Goal: Information Seeking & Learning: Check status

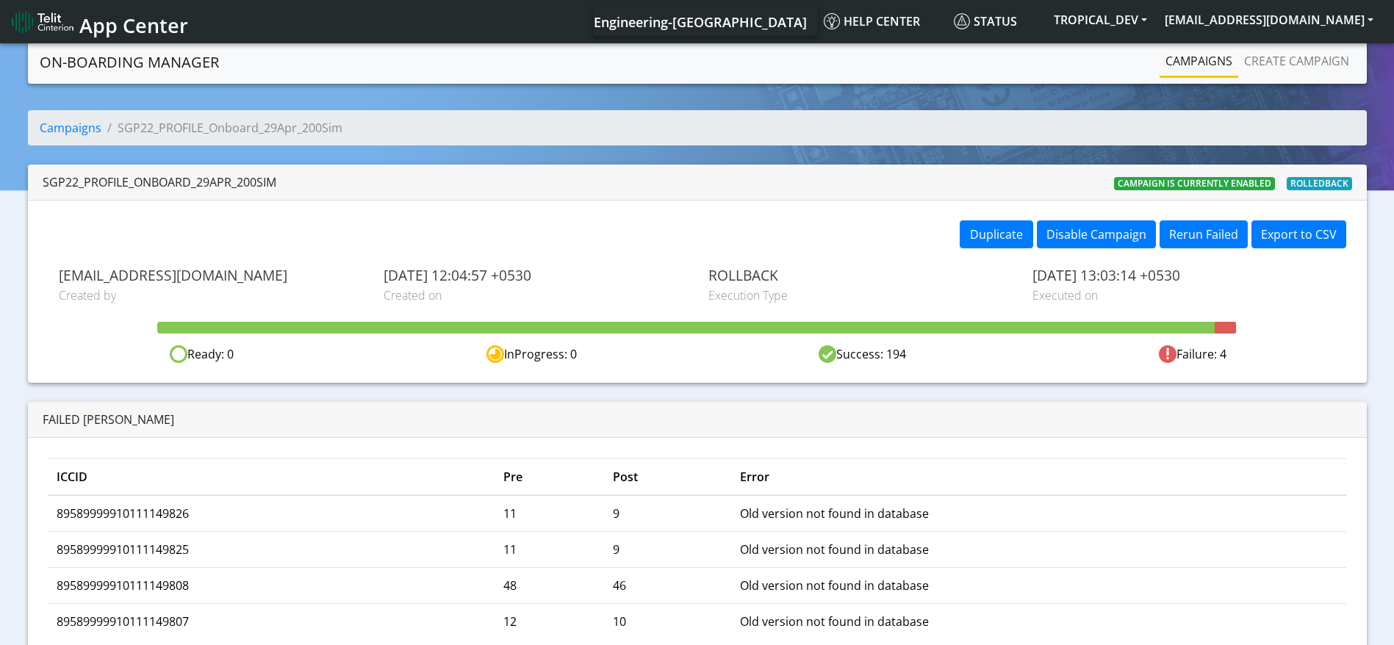
click at [173, 282] on span "[EMAIL_ADDRESS][DOMAIN_NAME]" at bounding box center [210, 275] width 303 height 17
click at [173, 284] on span "[EMAIL_ADDRESS][DOMAIN_NAME]" at bounding box center [210, 275] width 303 height 17
click at [173, 285] on div "[EMAIL_ADDRESS][DOMAIN_NAME] Created by" at bounding box center [210, 285] width 325 height 37
click at [153, 273] on span "[EMAIL_ADDRESS][DOMAIN_NAME]" at bounding box center [210, 275] width 303 height 17
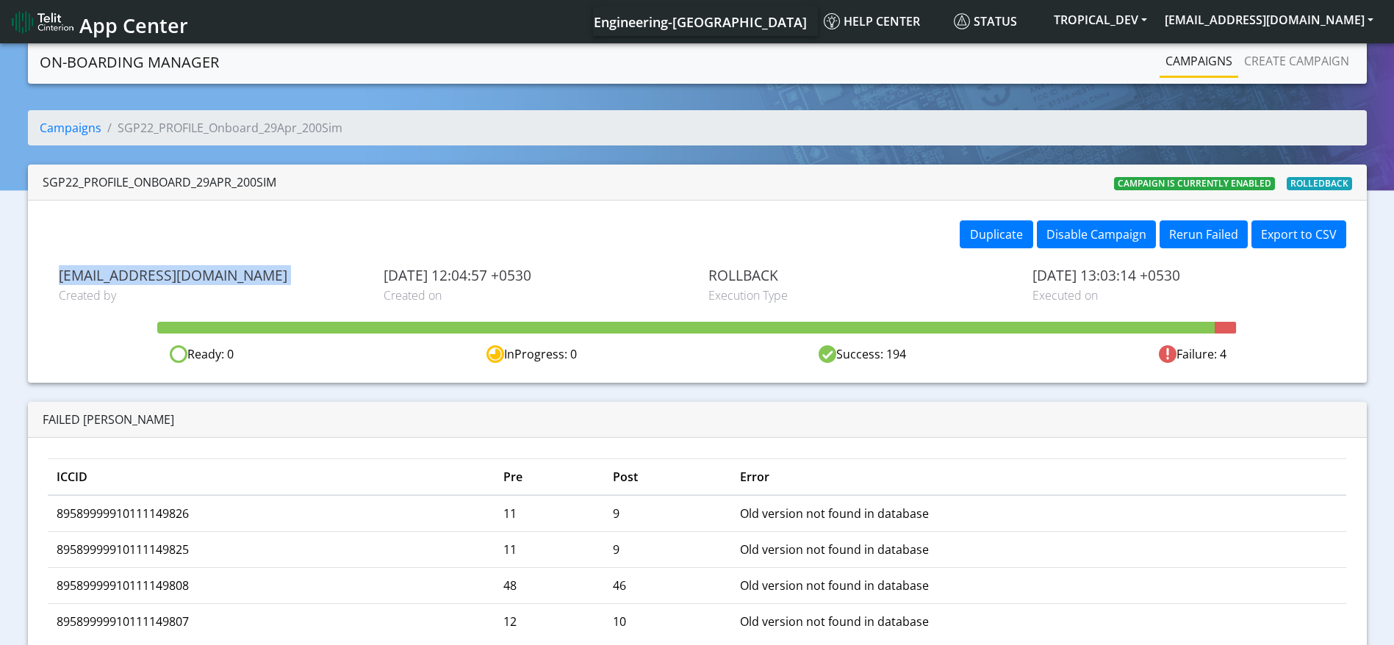
click at [153, 273] on span "[EMAIL_ADDRESS][DOMAIN_NAME]" at bounding box center [210, 275] width 303 height 17
copy span "[EMAIL_ADDRESS][DOMAIN_NAME]"
drag, startPoint x: 1116, startPoint y: 276, endPoint x: 1164, endPoint y: 278, distance: 47.8
click at [1164, 278] on span "[DATE] 13:03:14 +0530" at bounding box center [1183, 275] width 303 height 17
drag, startPoint x: 1289, startPoint y: 330, endPoint x: 80, endPoint y: 136, distance: 1224.3
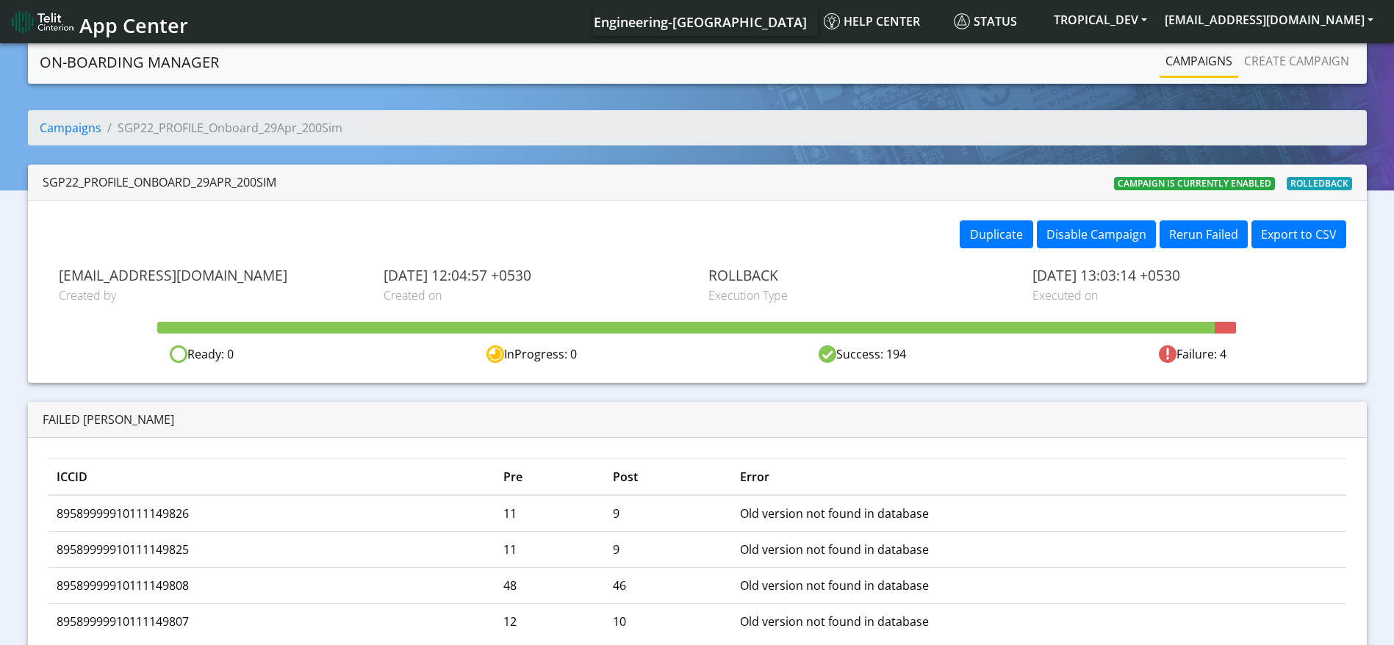
click at [80, 136] on li "Campaigns" at bounding box center [71, 128] width 62 height 18
click at [84, 135] on link "Campaigns" at bounding box center [71, 128] width 62 height 16
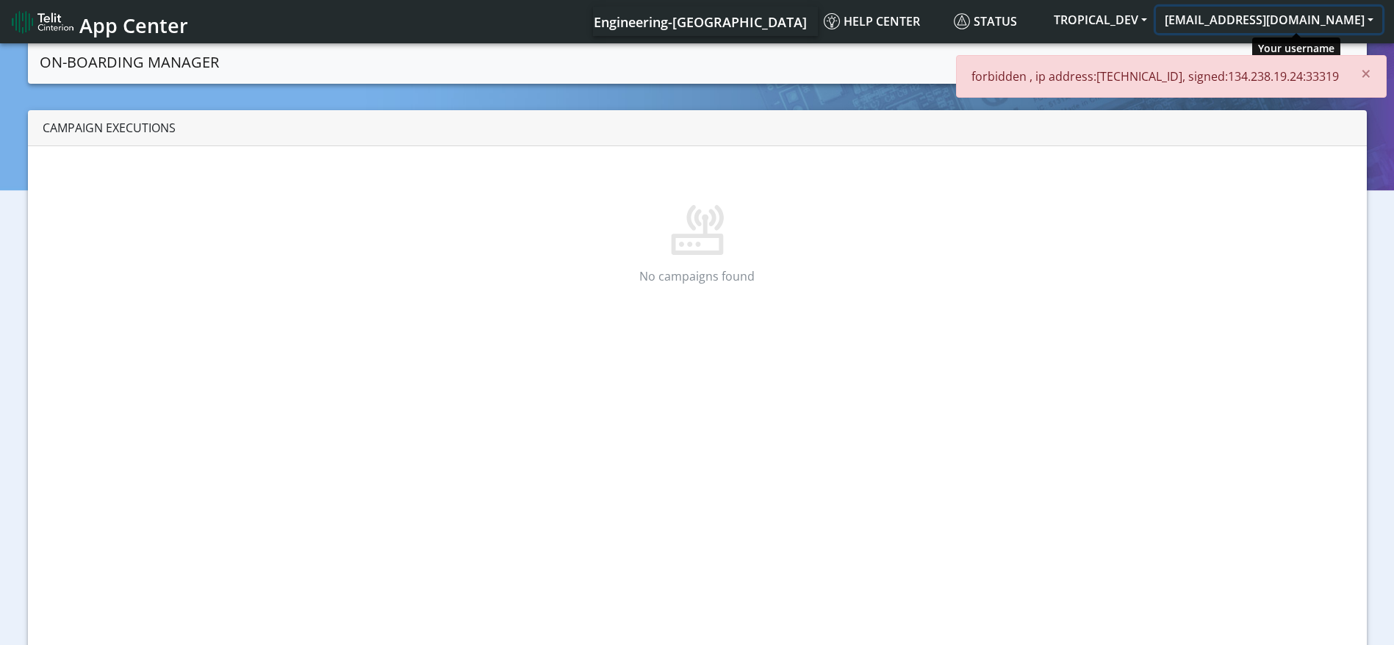
click at [1265, 28] on button "[EMAIL_ADDRESS][DOMAIN_NAME]" at bounding box center [1269, 20] width 226 height 26
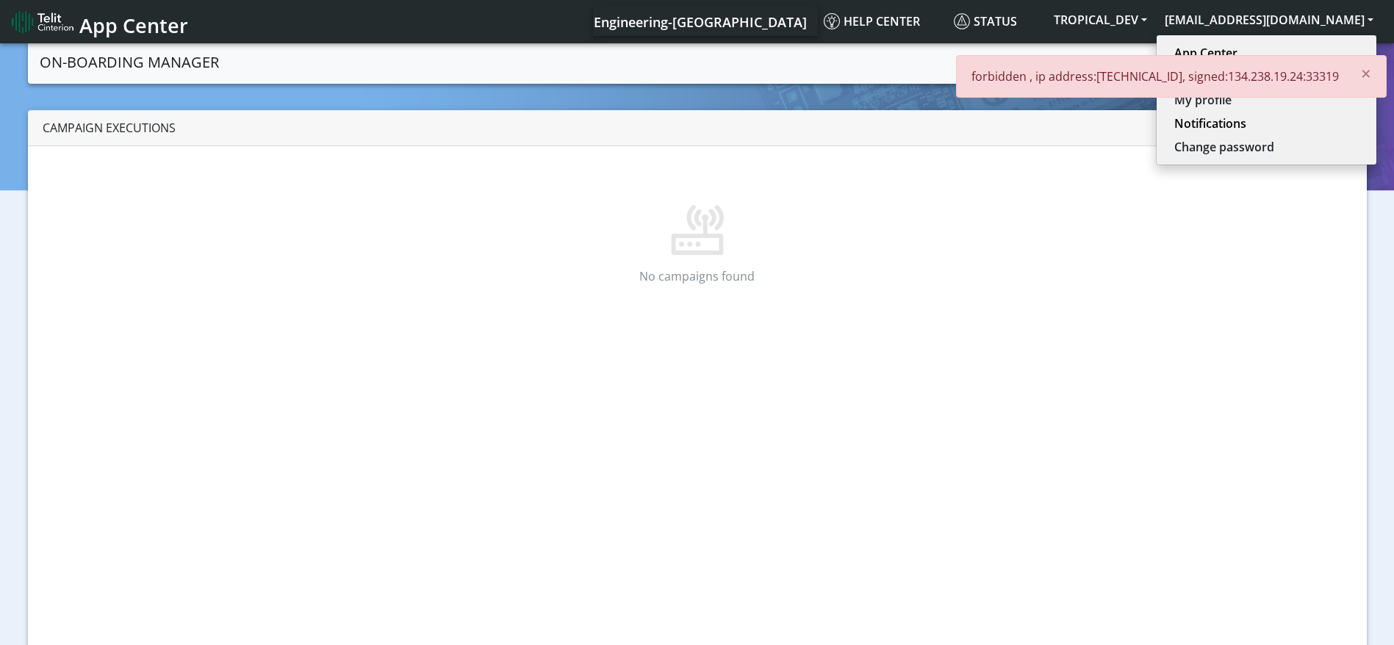
click at [1252, 73] on p "forbidden , ip address:[TECHNICAL_ID], signed:134.238.19.24:33319" at bounding box center [1154, 77] width 367 height 18
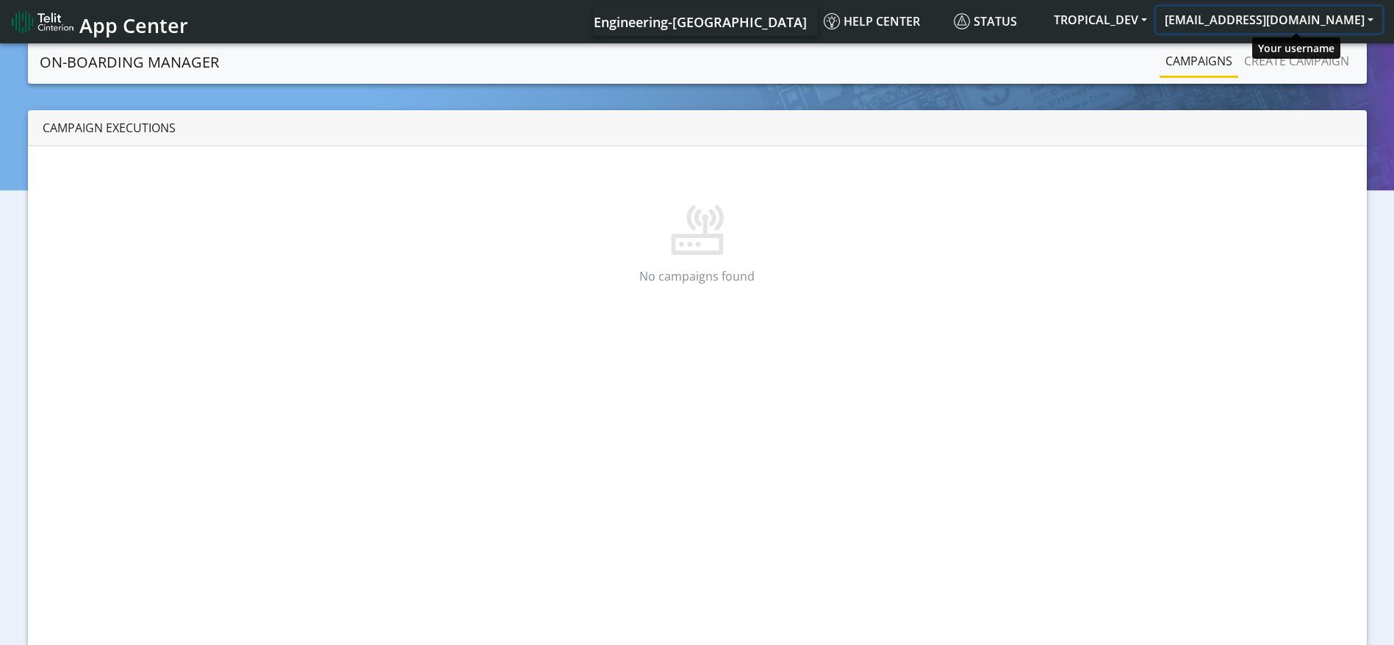
click at [1296, 7] on button "[EMAIL_ADDRESS][DOMAIN_NAME]" at bounding box center [1269, 20] width 226 height 26
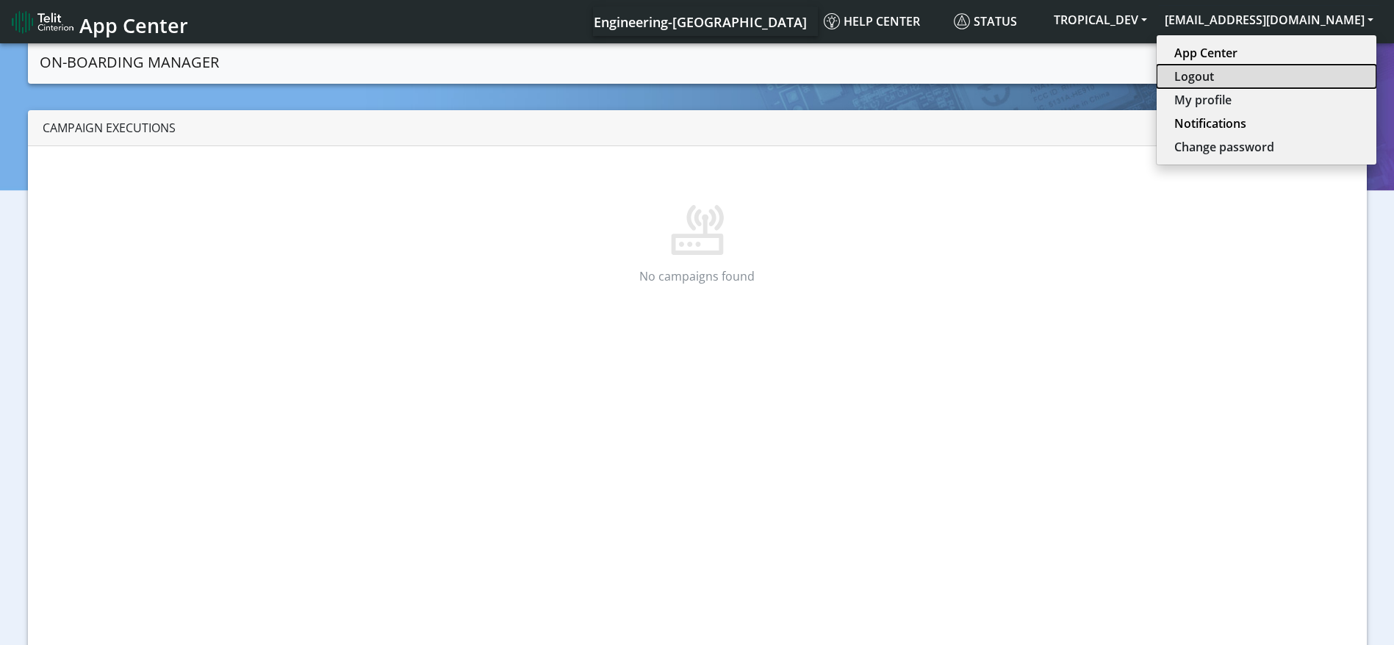
click at [1258, 75] on button "Logout" at bounding box center [1267, 77] width 220 height 24
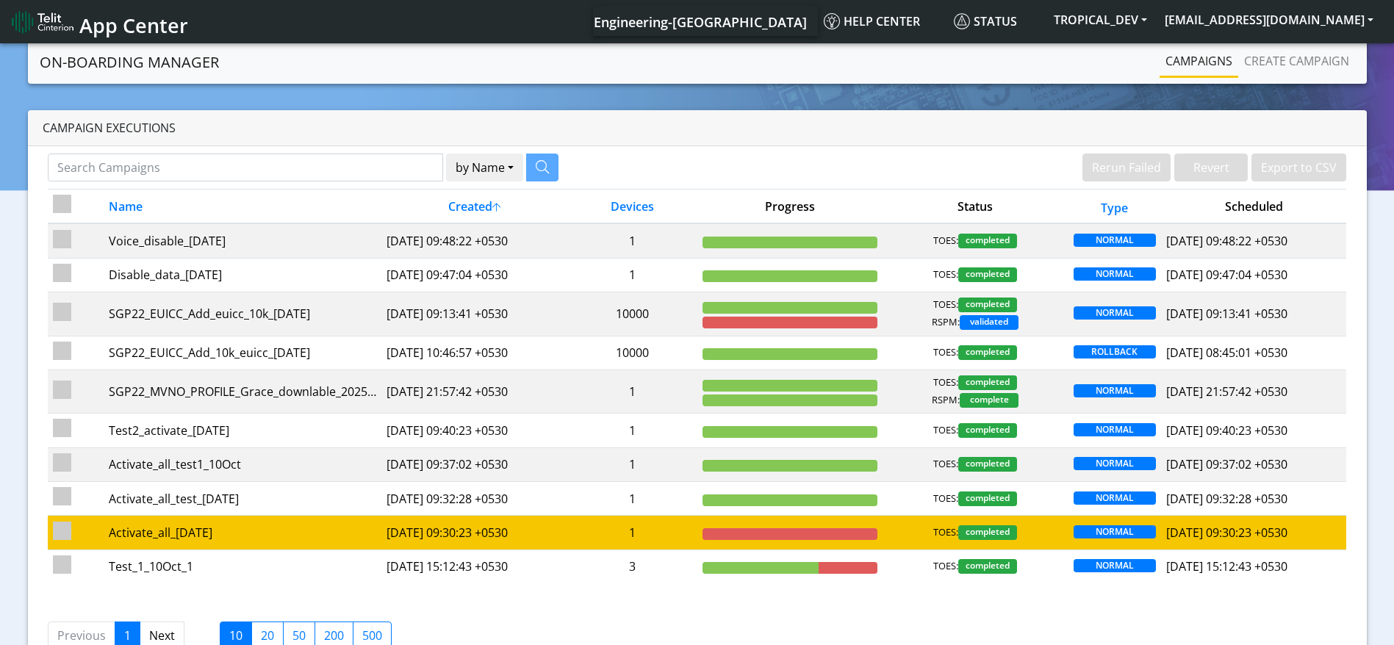
scroll to position [42, 0]
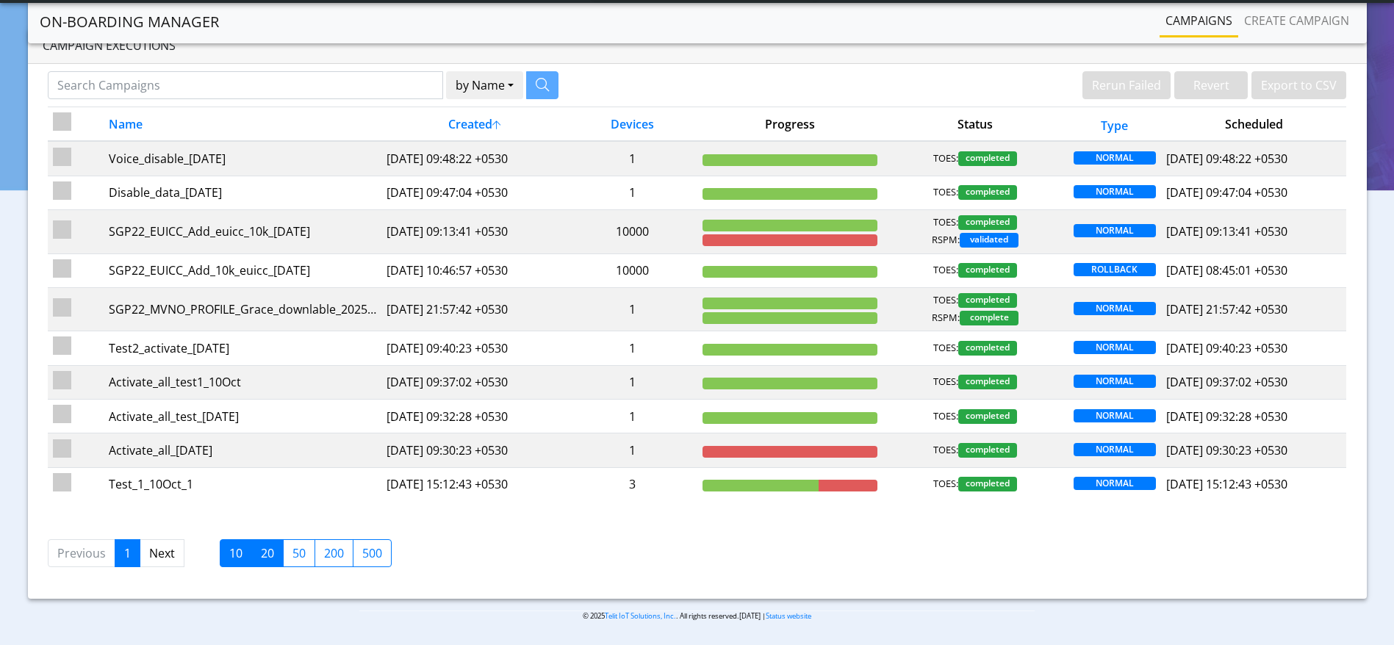
click at [275, 553] on label "20" at bounding box center [267, 553] width 32 height 28
click at [270, 553] on input "20" at bounding box center [266, 550] width 10 height 10
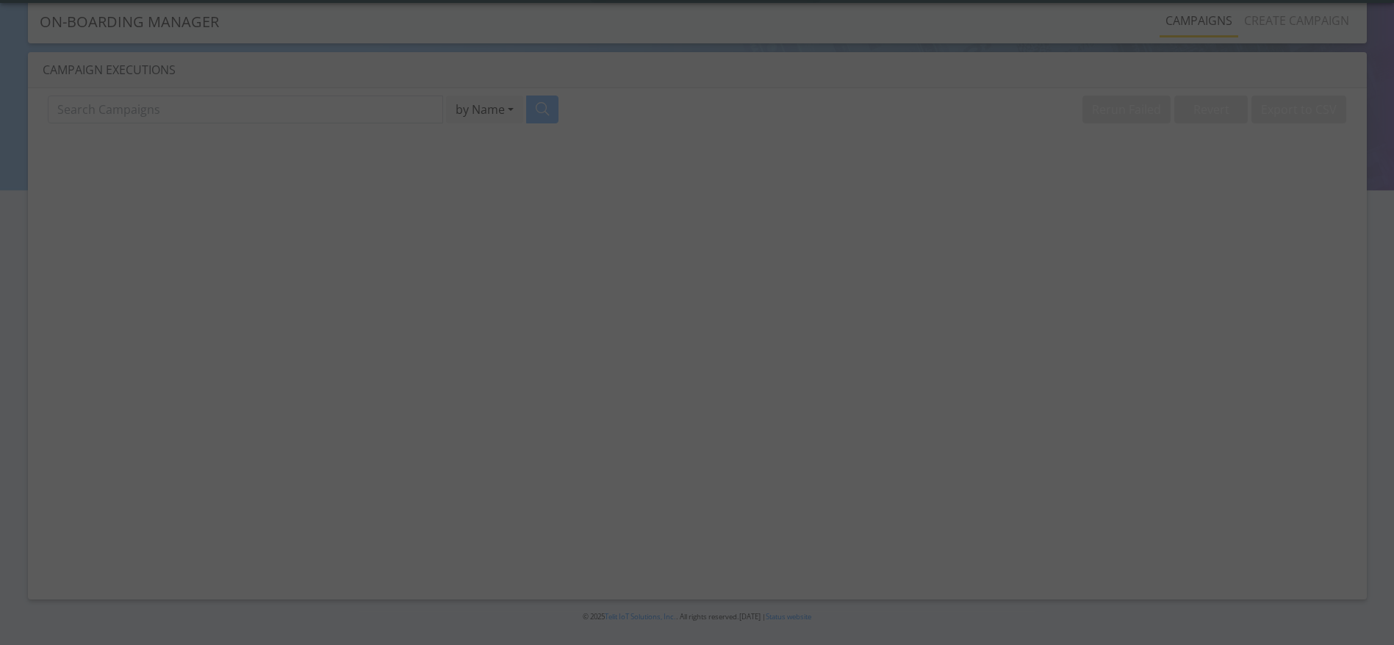
scroll to position [18, 0]
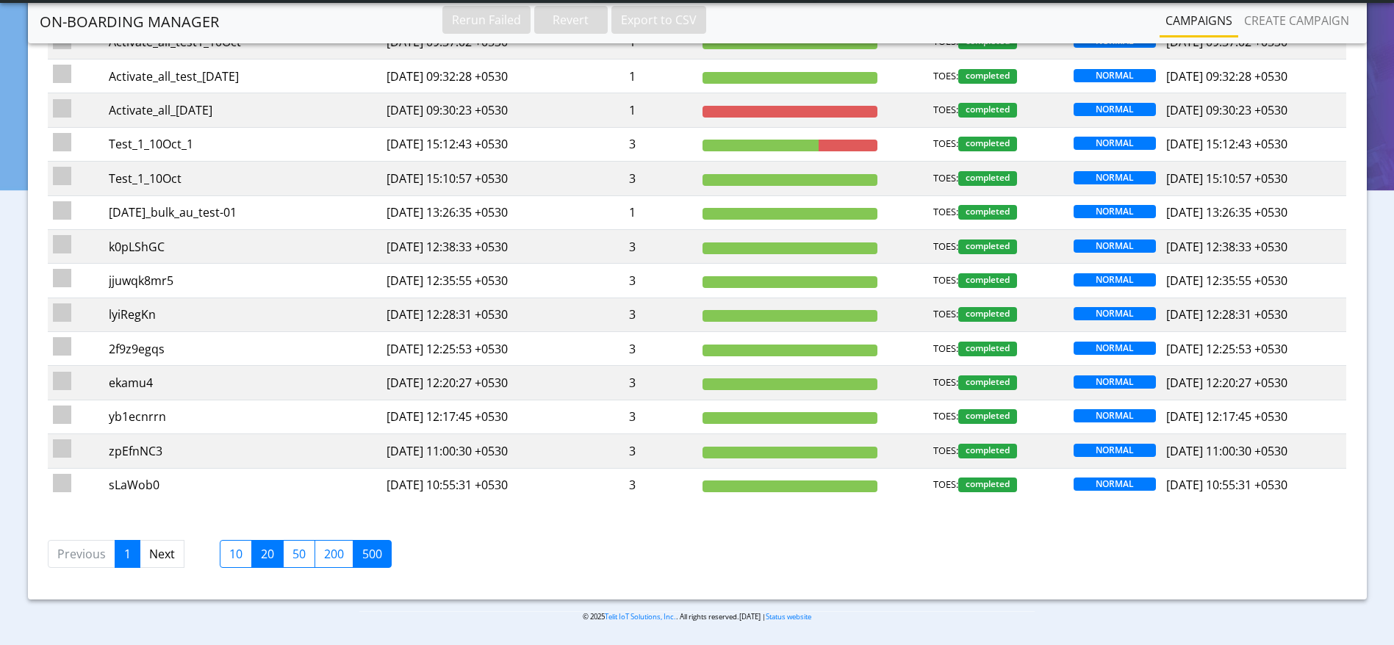
click at [379, 557] on label "500" at bounding box center [372, 554] width 39 height 28
click at [372, 555] on input "500" at bounding box center [367, 550] width 10 height 10
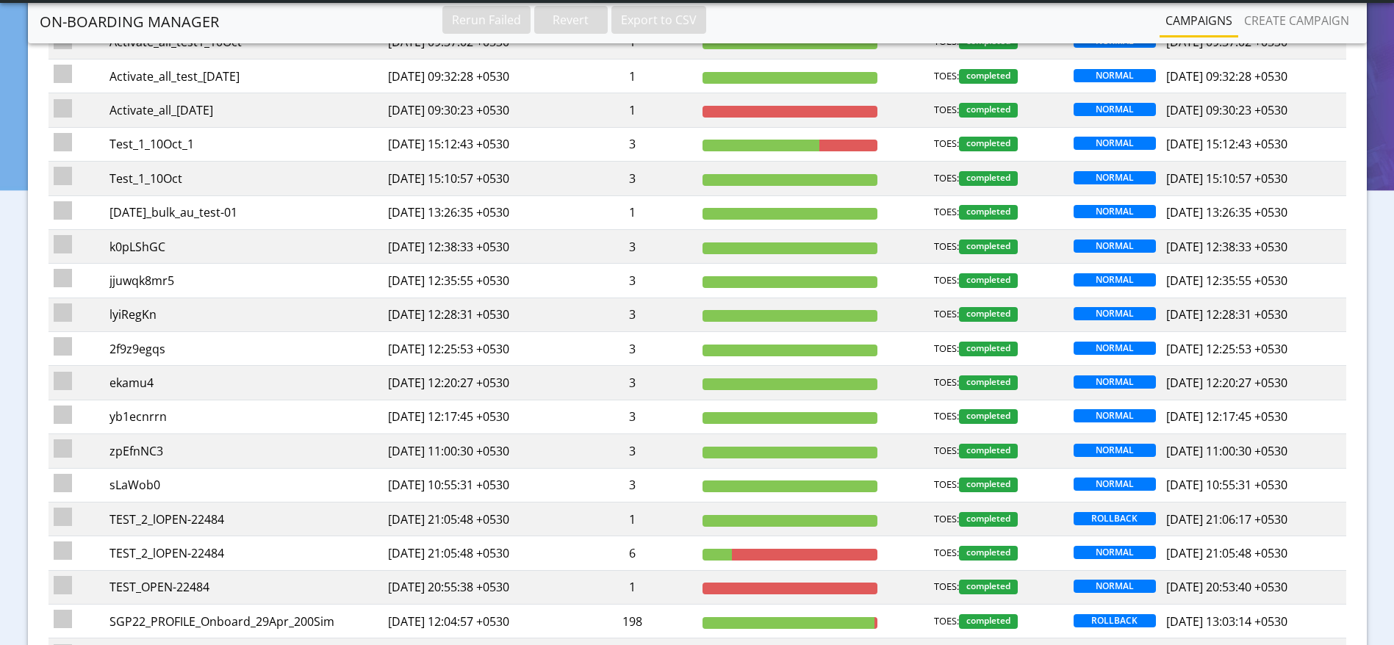
scroll to position [492, 0]
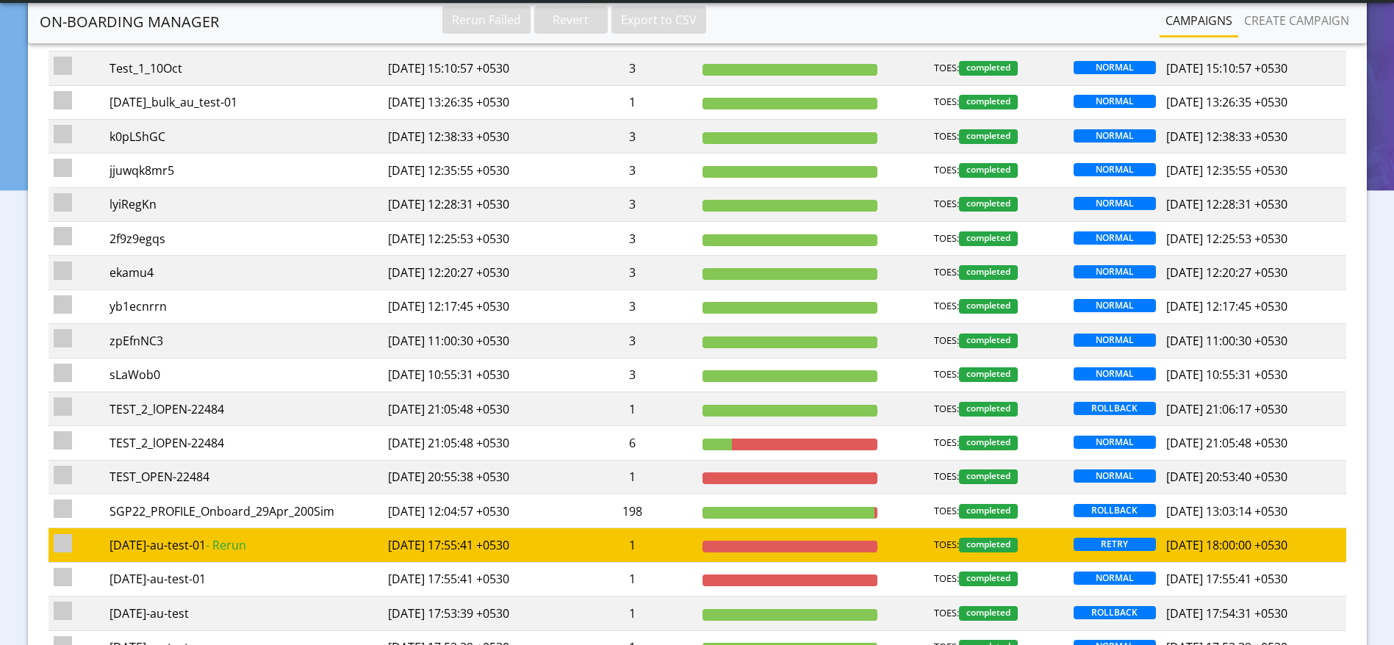
click at [440, 539] on td "2025-10-07 17:55:41 +0530" at bounding box center [474, 545] width 185 height 34
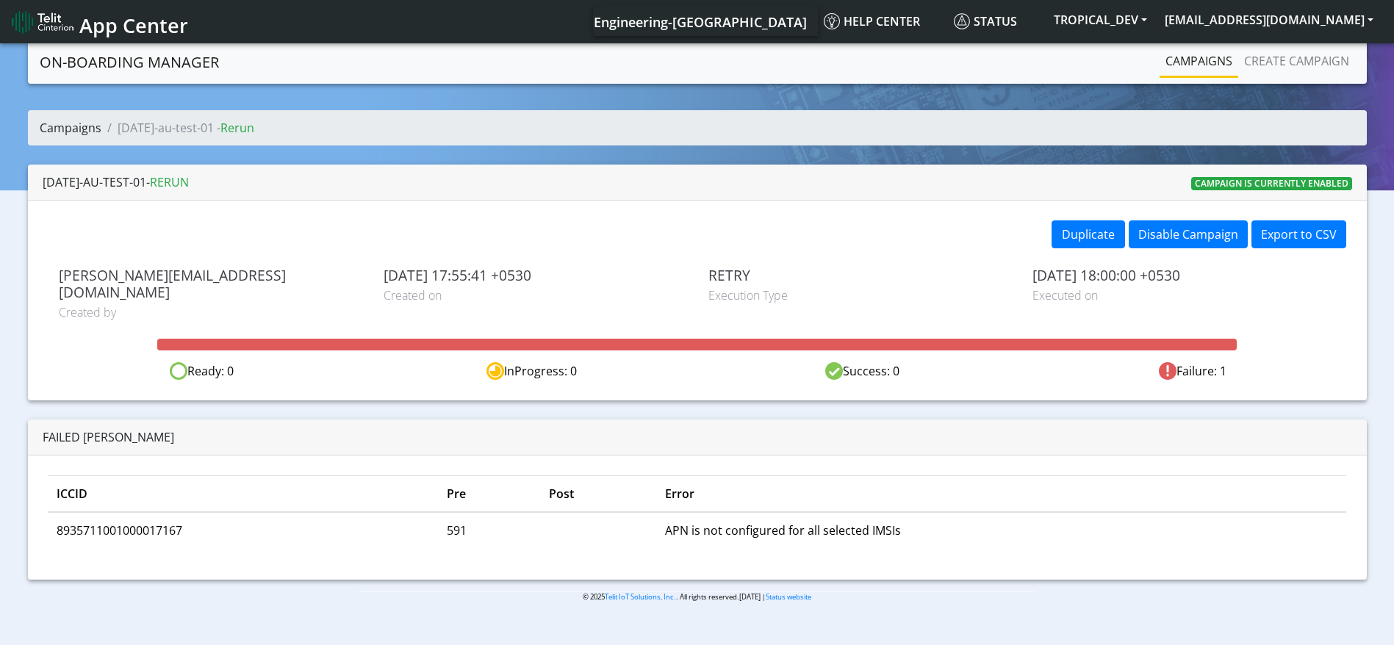
click at [68, 129] on link "Campaigns" at bounding box center [71, 128] width 62 height 16
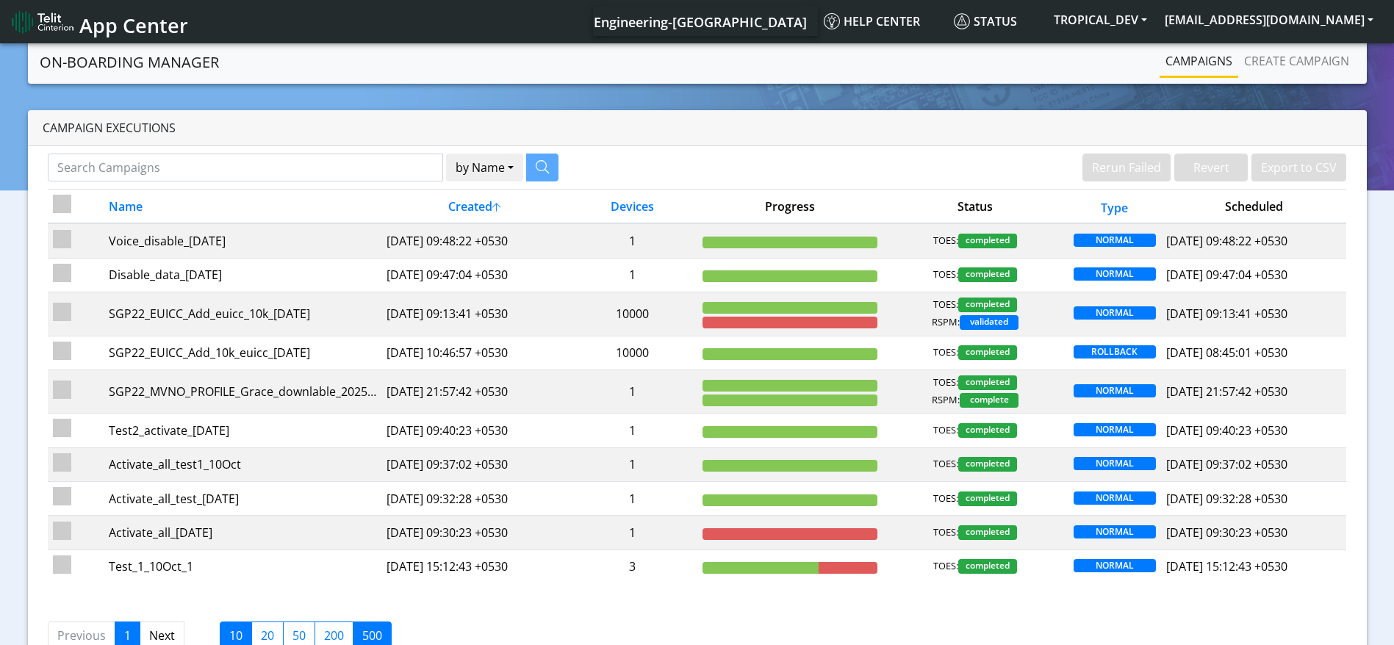
click at [381, 625] on label "500" at bounding box center [372, 636] width 39 height 28
click at [372, 627] on input "500" at bounding box center [367, 632] width 10 height 10
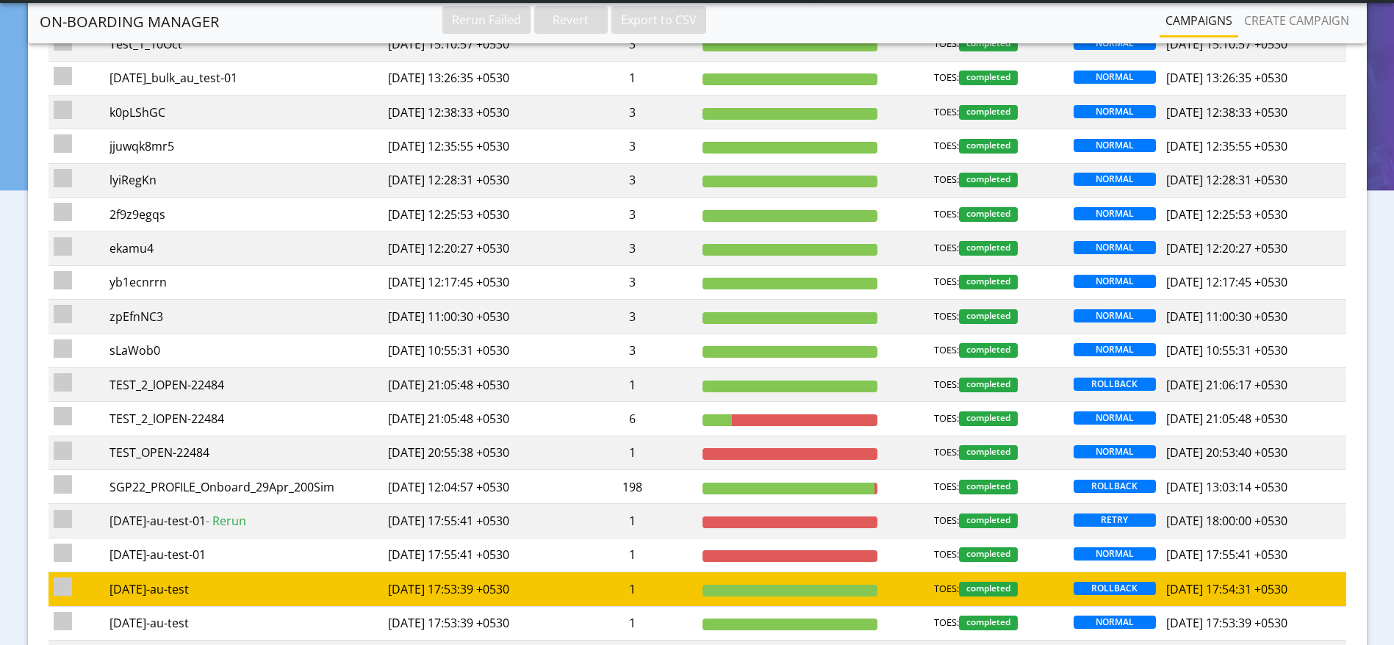
scroll to position [551, 0]
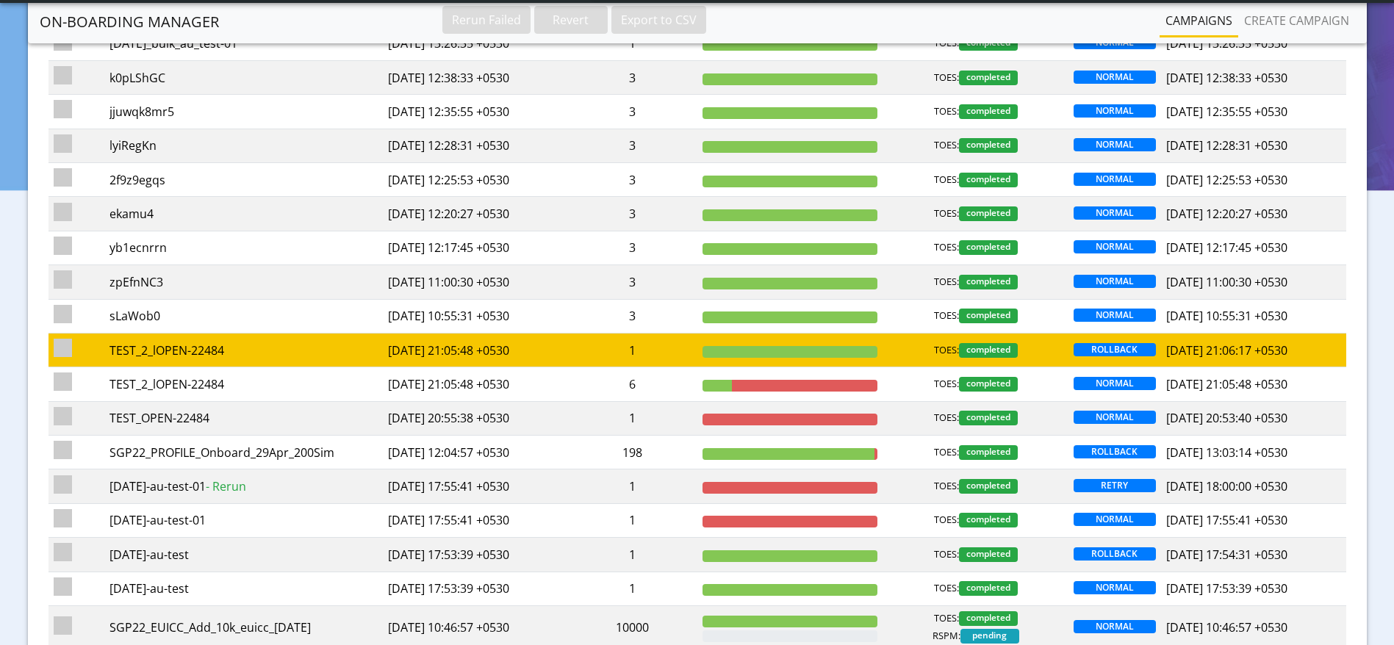
click at [647, 347] on td "1" at bounding box center [633, 350] width 130 height 34
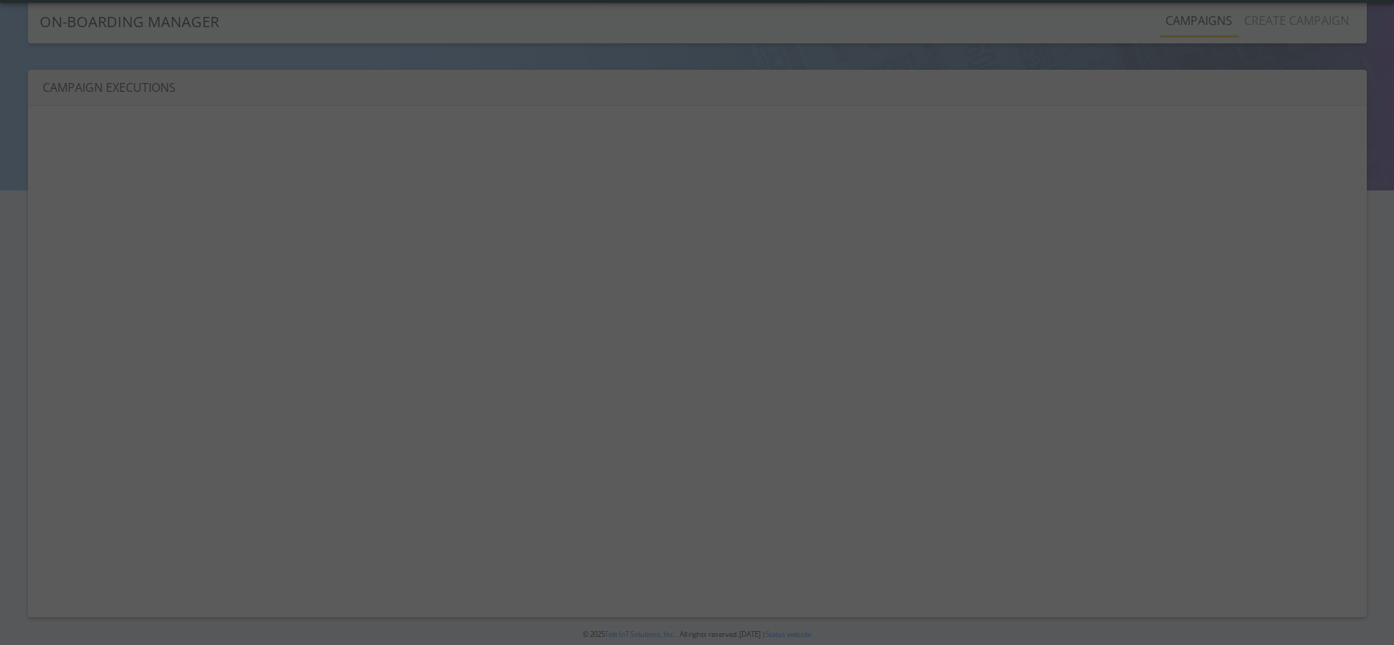
scroll to position [5, 0]
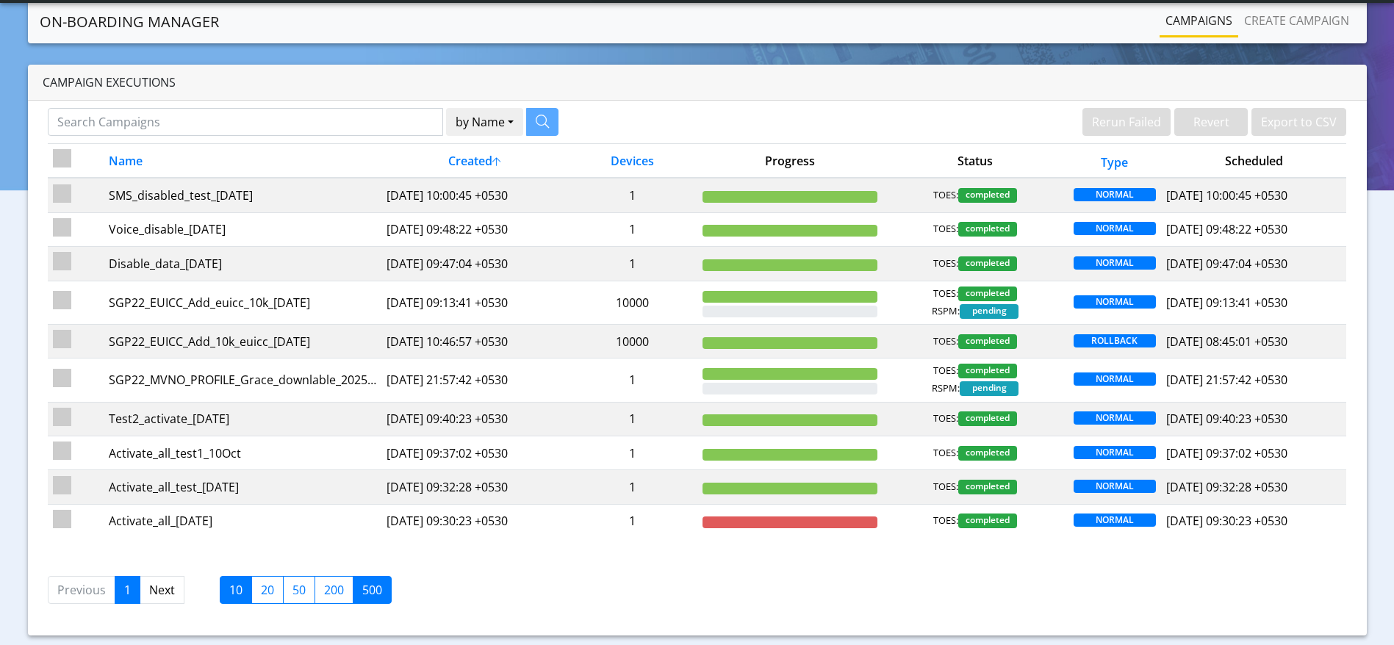
click at [368, 591] on label "500" at bounding box center [372, 590] width 39 height 28
click at [368, 591] on input "500" at bounding box center [367, 586] width 10 height 10
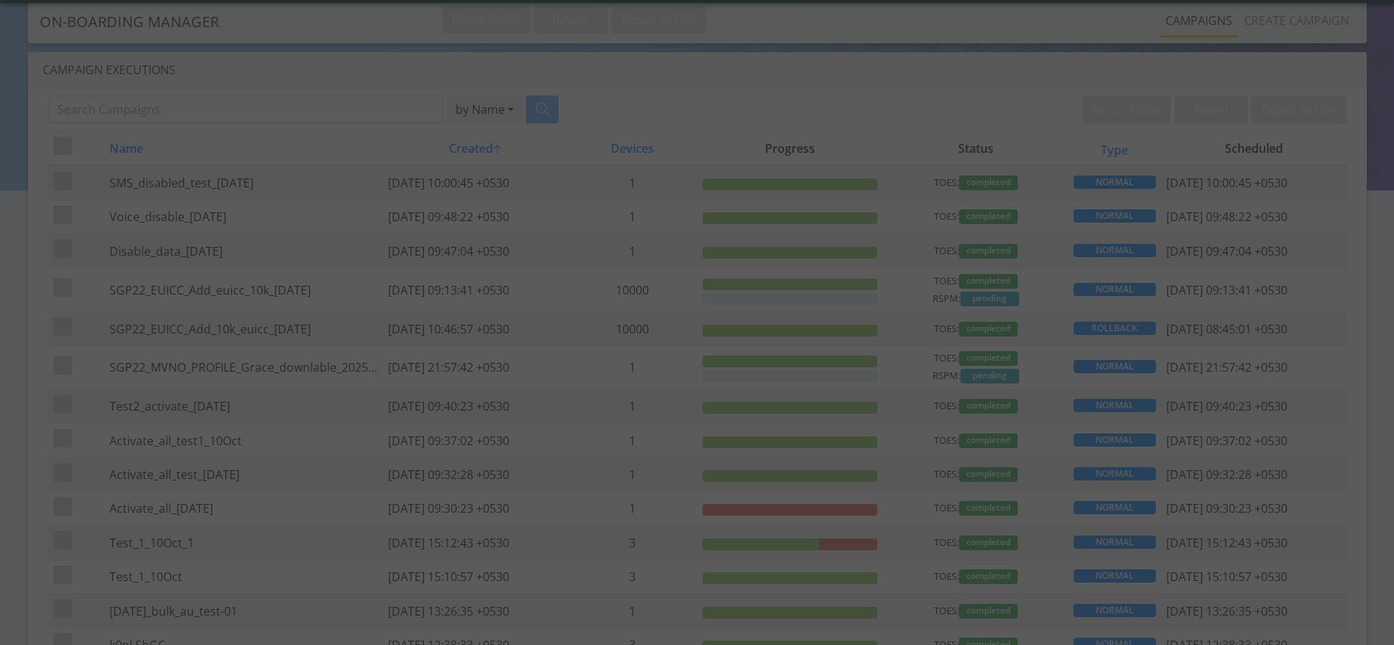
scroll to position [679, 0]
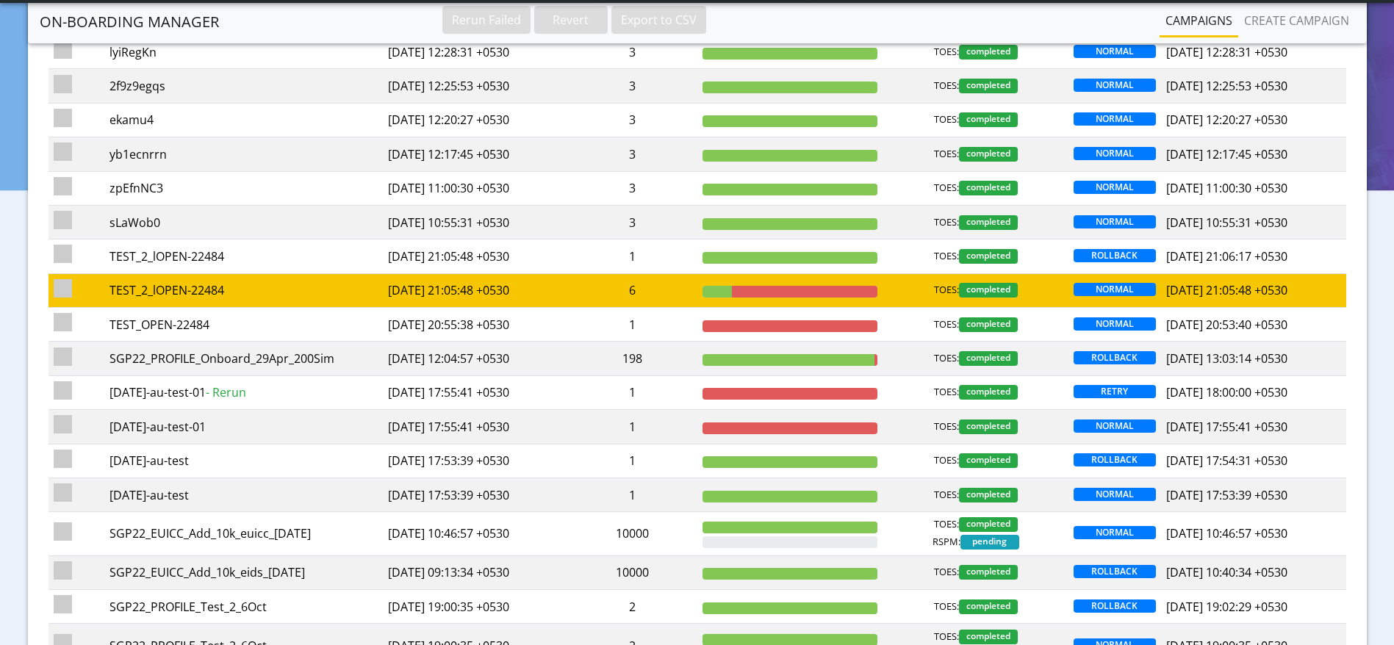
click at [486, 285] on td "2025-10-08 21:05:48 +0530" at bounding box center [474, 290] width 185 height 34
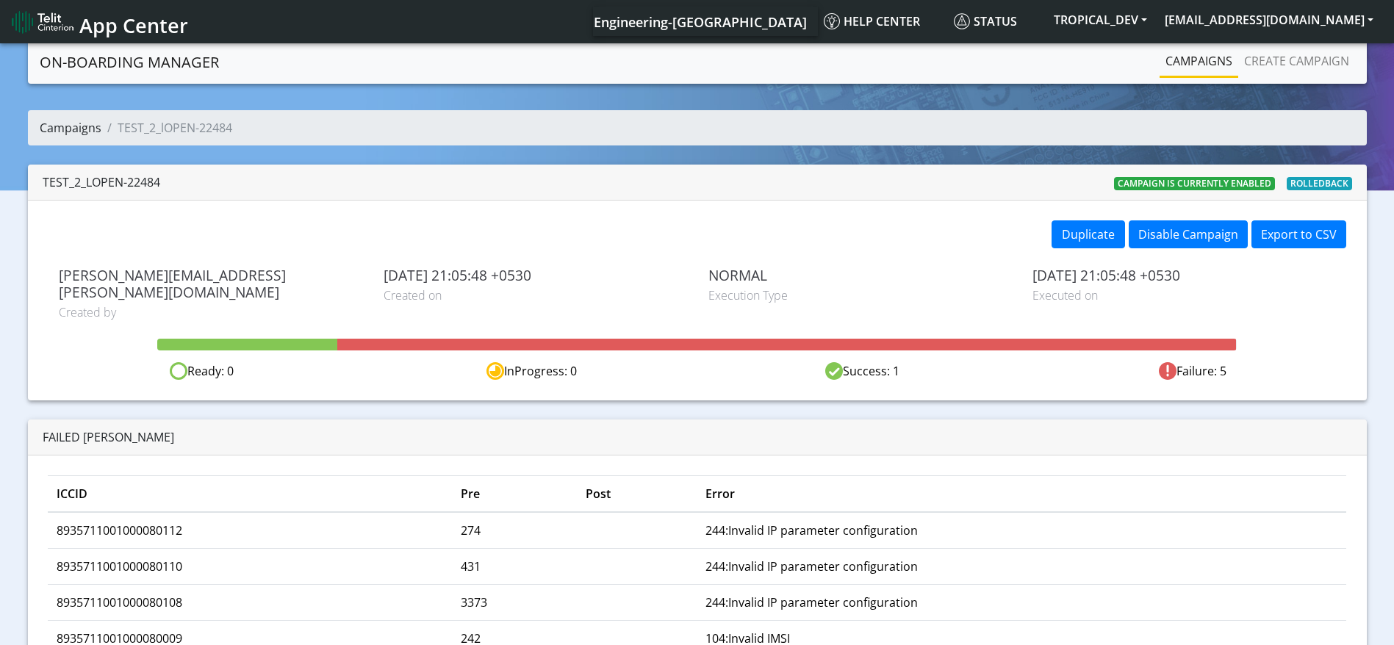
click at [85, 130] on link "Campaigns" at bounding box center [71, 128] width 62 height 16
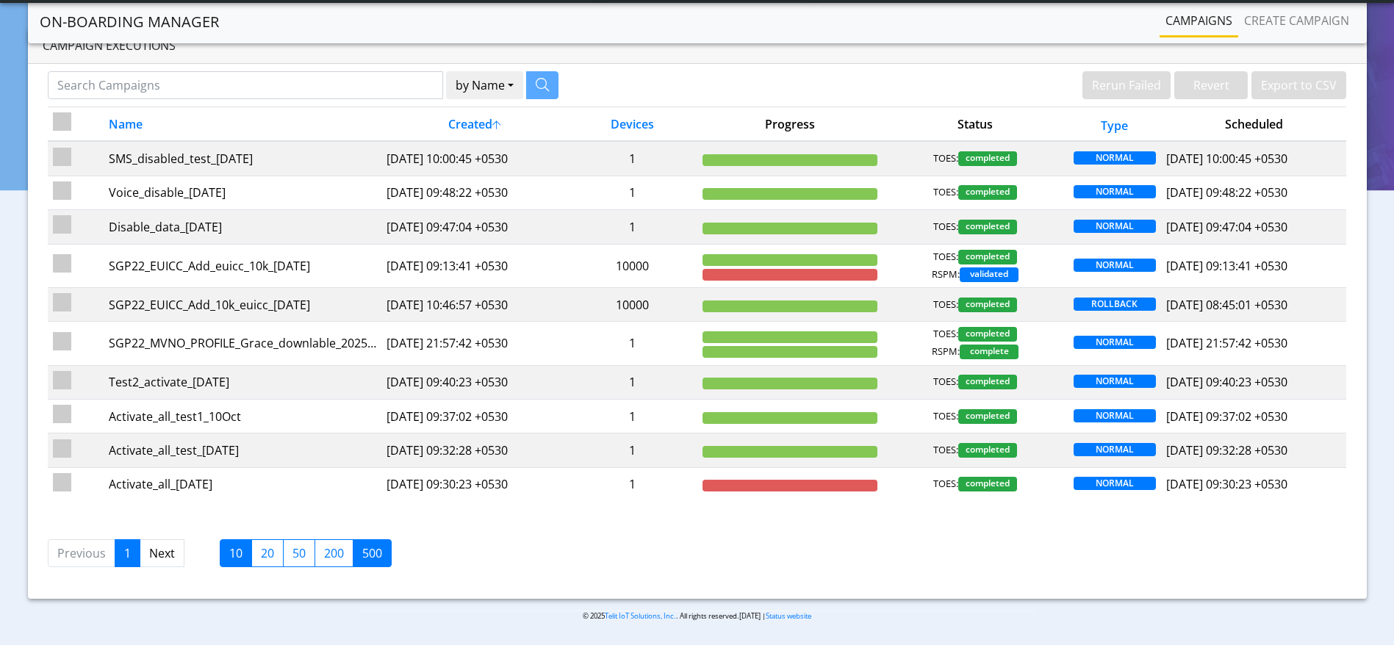
click at [370, 556] on label "500" at bounding box center [372, 553] width 39 height 28
click at [370, 554] on input "500" at bounding box center [367, 550] width 10 height 10
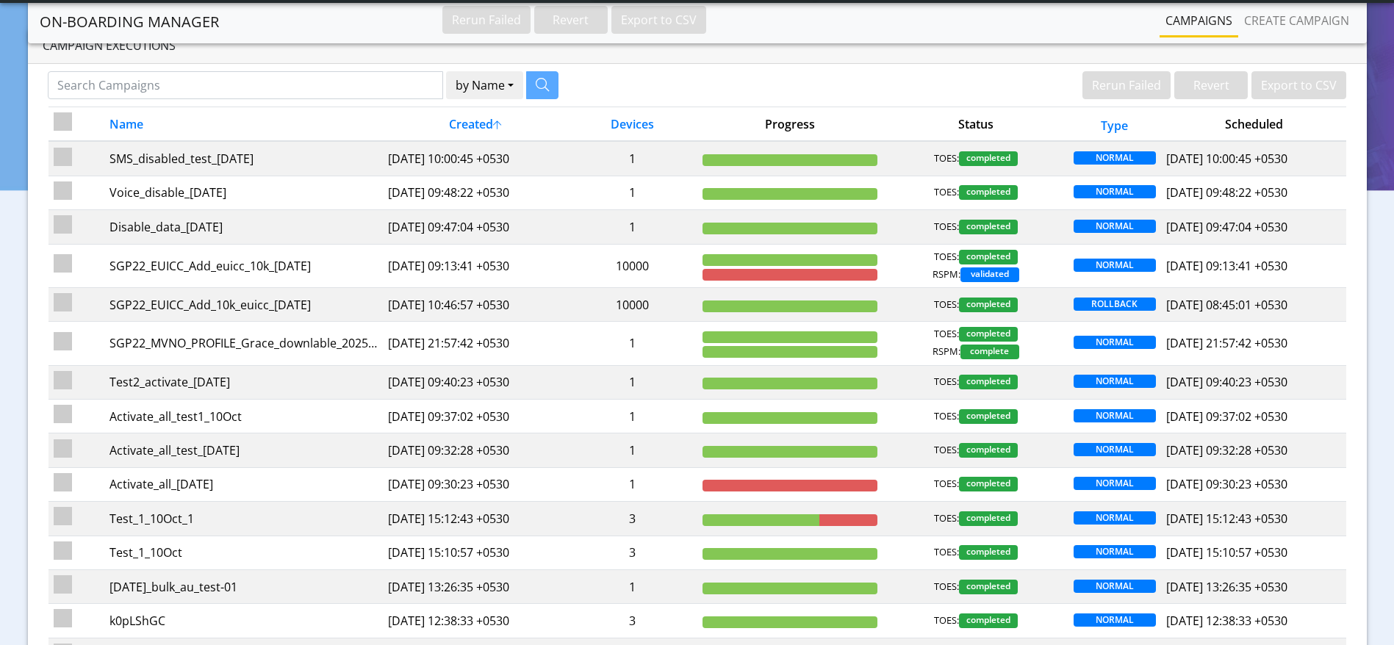
scroll to position [593, 0]
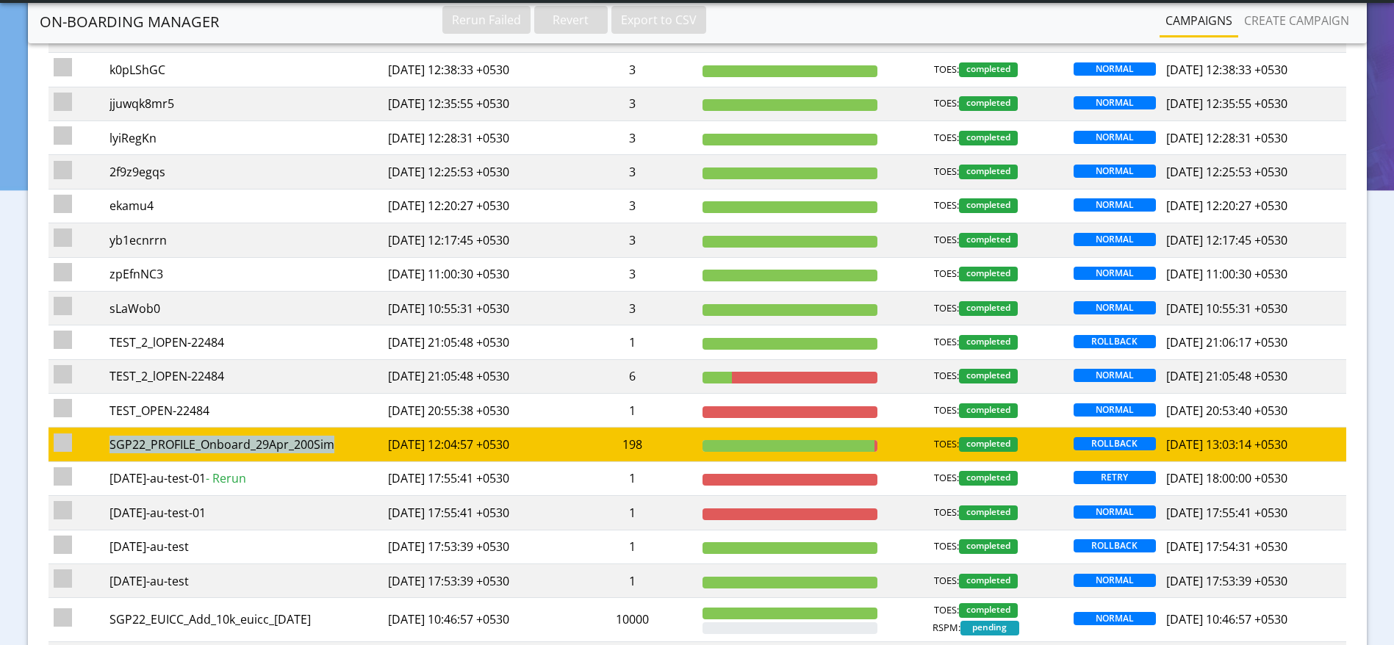
drag, startPoint x: 325, startPoint y: 443, endPoint x: 106, endPoint y: 445, distance: 219.0
click at [106, 445] on td "SGP22_PROFILE_Onboard_29Apr_200Sim" at bounding box center [243, 445] width 278 height 34
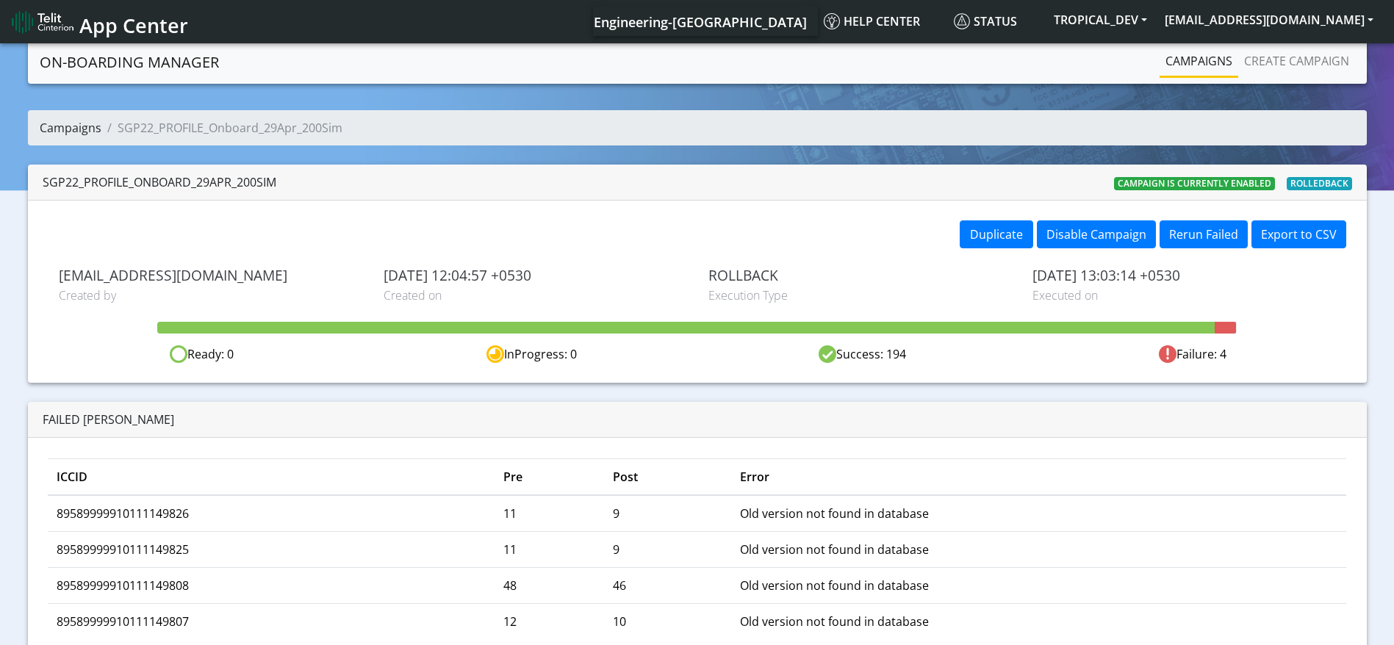
click at [76, 120] on link "Campaigns" at bounding box center [71, 128] width 62 height 16
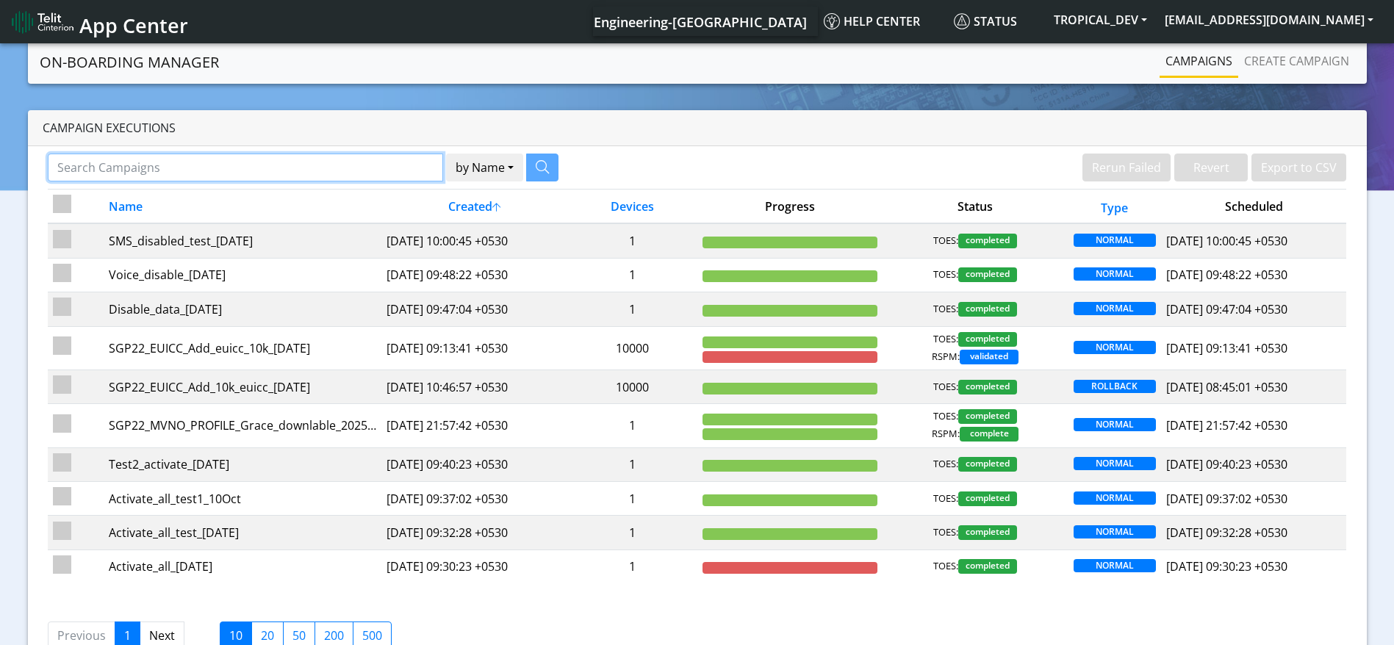
click at [299, 173] on input "Search Campaigns" at bounding box center [245, 168] width 395 height 28
paste input "89589999910111149838"
type input "89589999910111149838"
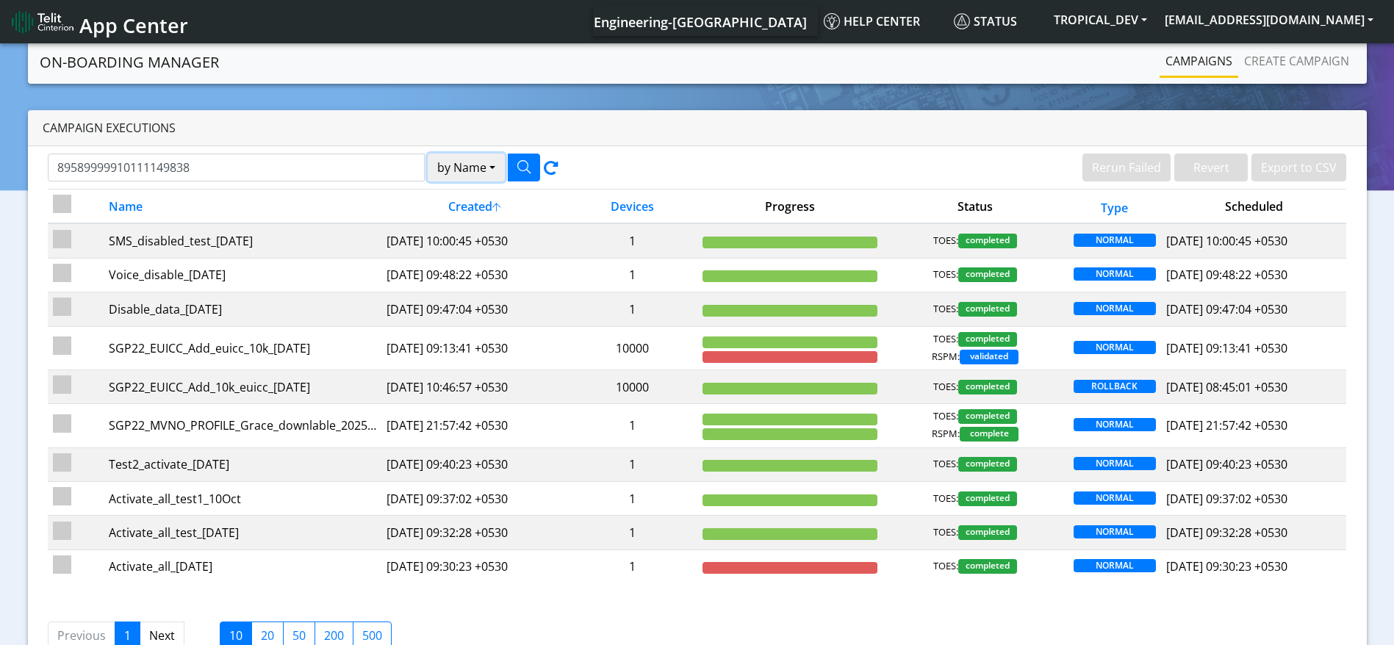
click at [472, 169] on button "by Name" at bounding box center [466, 168] width 77 height 28
click at [466, 216] on button "Device" at bounding box center [486, 225] width 116 height 24
click at [523, 162] on icon "button" at bounding box center [523, 166] width 13 height 13
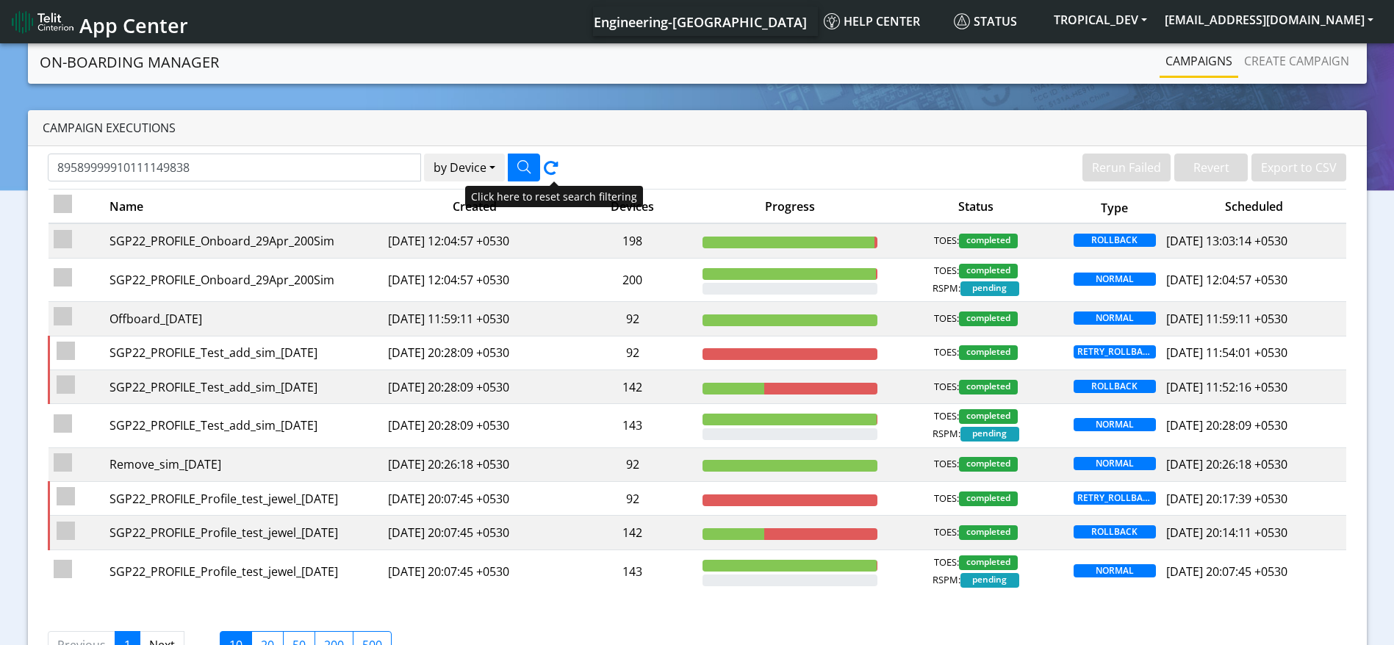
click at [545, 165] on icon at bounding box center [551, 171] width 15 height 21
